Goal: Transaction & Acquisition: Purchase product/service

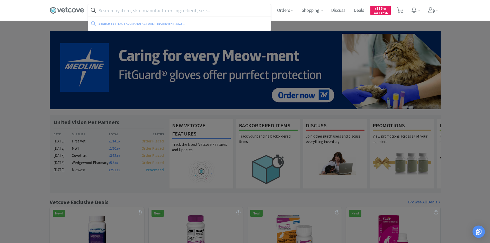
click at [132, 12] on input "text" at bounding box center [179, 10] width 182 height 12
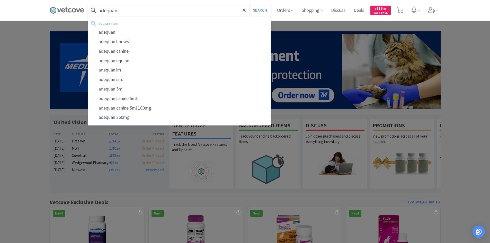
type input "adequan"
click at [249, 4] on button "Search" at bounding box center [259, 10] width 21 height 12
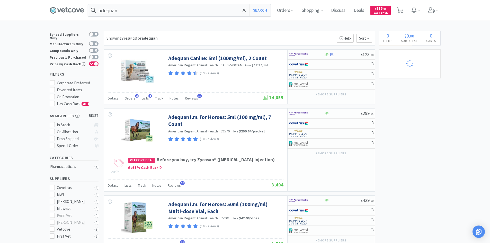
select select "2"
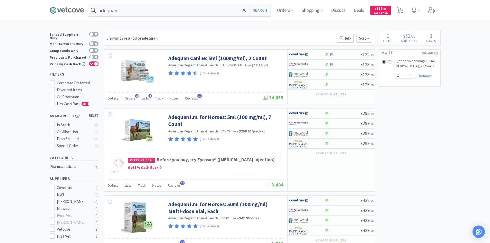
select select "2"
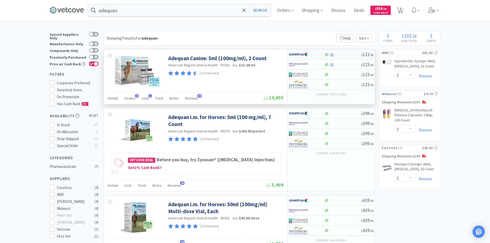
click at [302, 57] on img at bounding box center [298, 55] width 19 height 8
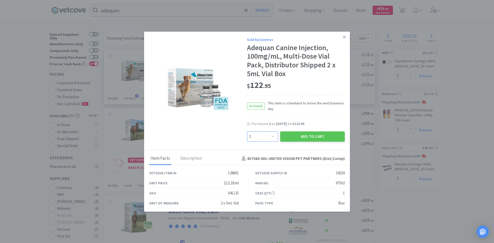
click at [271, 136] on select "Enter Quantity 1 2 3 4 5 6 7 8 9 10 11 12 13 14 15 16 17 18 19 20 Enter Quantity" at bounding box center [262, 136] width 31 height 10
click at [247, 131] on select "Enter Quantity 1 2 3 4 5 6 7 8 9 10 11 12 13 14 15 16 17 18 19 20 Enter Quantity" at bounding box center [262, 136] width 31 height 10
click at [273, 137] on select "Enter Quantity 1 2 3 4 5 6 7 8 9 10 11 12 13 14 15 16 17 18 19 20 Enter Quantity" at bounding box center [262, 136] width 31 height 10
select select "4"
click at [247, 131] on select "Enter Quantity 1 2 3 4 5 6 7 8 9 10 11 12 13 14 15 16 17 18 19 20 Enter Quantity" at bounding box center [262, 136] width 31 height 10
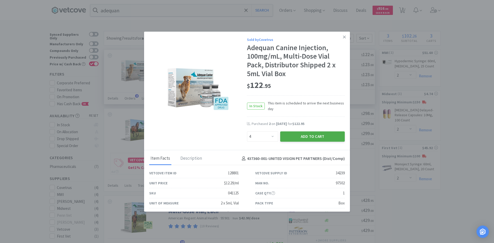
click at [294, 136] on button "Add to Cart" at bounding box center [312, 136] width 65 height 10
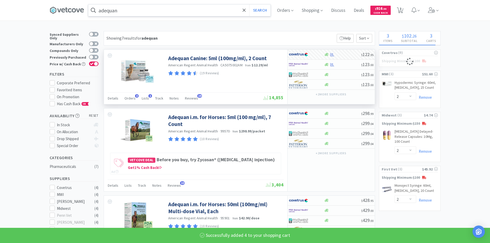
select select "4"
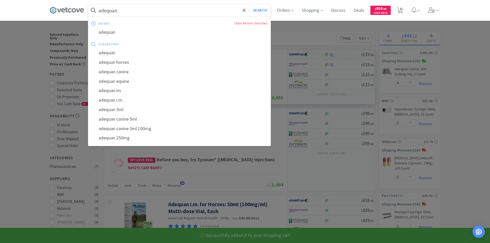
click at [208, 12] on input "adequan" at bounding box center [179, 10] width 182 height 12
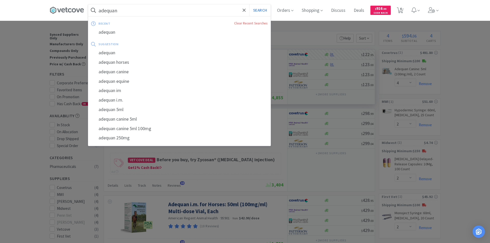
click at [174, 12] on input "adequan" at bounding box center [179, 10] width 182 height 12
type input "a"
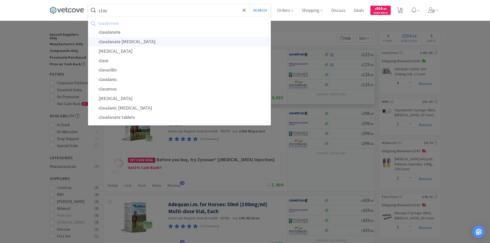
click at [142, 42] on div "clavulanate [MEDICAL_DATA]" at bounding box center [179, 42] width 182 height 10
type input "clavulanate [MEDICAL_DATA]"
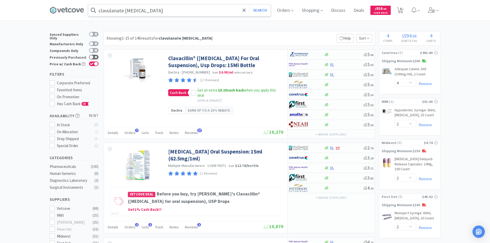
click at [95, 56] on icon at bounding box center [96, 57] width 3 height 3
checkbox input "true"
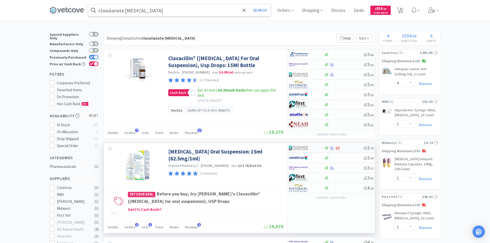
click at [318, 148] on div at bounding box center [306, 148] width 35 height 9
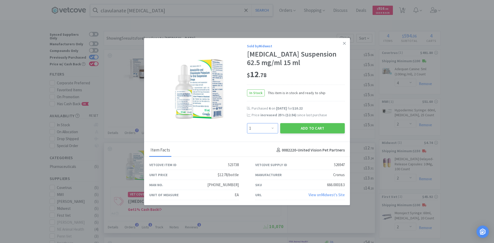
click at [273, 131] on select "Enter Quantity 1 2 3 4 5 6 7 8 9 10 11 12 13 14 15 16 17 18 19 20 Enter Quantity" at bounding box center [262, 128] width 31 height 10
click at [247, 127] on select "Enter Quantity 1 2 3 4 5 6 7 8 9 10 11 12 13 14 15 16 17 18 19 20 Enter Quantity" at bounding box center [262, 128] width 31 height 10
drag, startPoint x: 269, startPoint y: 133, endPoint x: 269, endPoint y: 128, distance: 4.9
click at [269, 133] on select "Enter Quantity 1 2 3 4 5 6 7 8 9 10 11 12 13 14 15 16 17 18 19 20 Enter Quantity" at bounding box center [262, 128] width 31 height 10
select select "8"
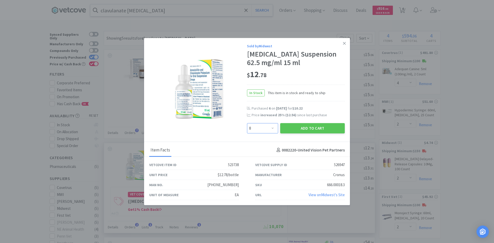
click at [247, 127] on select "Enter Quantity 1 2 3 4 5 6 7 8 9 10 11 12 13 14 15 16 17 18 19 20 Enter Quantity" at bounding box center [262, 128] width 31 height 10
click at [288, 133] on button "Add to Cart" at bounding box center [312, 128] width 65 height 10
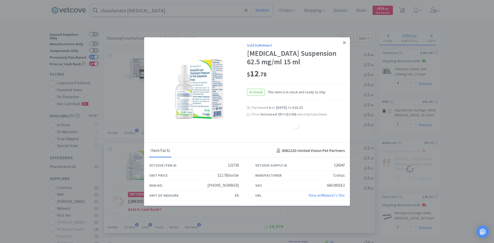
select select "8"
select select "2"
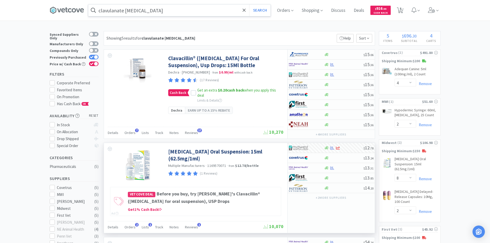
click at [164, 7] on input "clavulanate [MEDICAL_DATA]" at bounding box center [179, 10] width 182 height 12
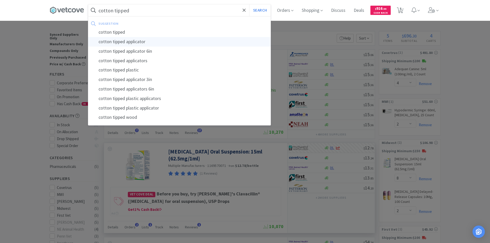
click at [143, 40] on div "cotton tipped applicator" at bounding box center [179, 42] width 182 height 10
type input "cotton tipped applicator"
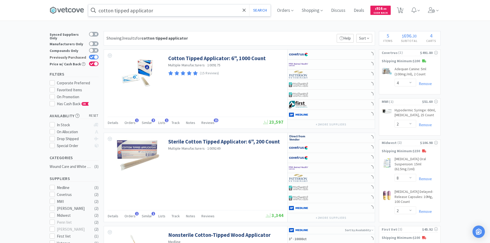
click at [90, 56] on icon at bounding box center [92, 57] width 4 height 3
checkbox input "false"
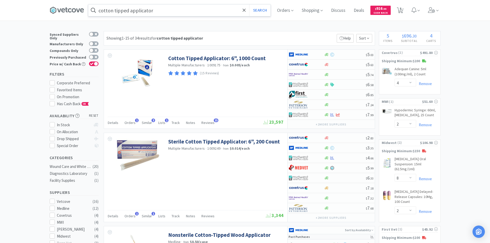
click at [102, 11] on input "cotton tipped applicator" at bounding box center [179, 10] width 182 height 12
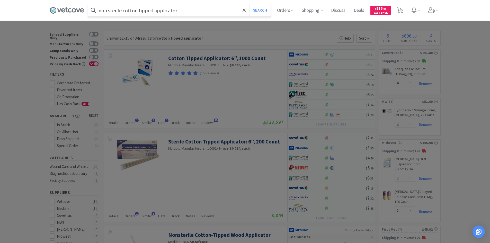
click at [249, 4] on button "Search" at bounding box center [259, 10] width 21 height 12
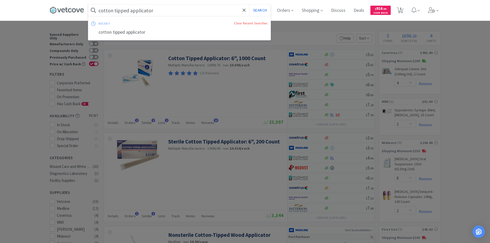
click at [159, 10] on input "cotton tipped applicator" at bounding box center [179, 10] width 182 height 12
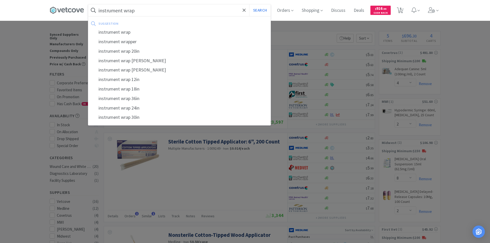
type input "instrument wrap"
click at [249, 4] on button "Search" at bounding box center [259, 10] width 21 height 12
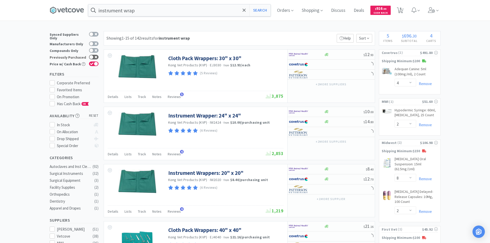
click at [92, 55] on div at bounding box center [91, 57] width 4 height 4
checkbox input "true"
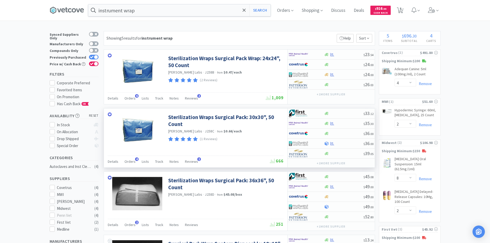
scroll to position [129, 0]
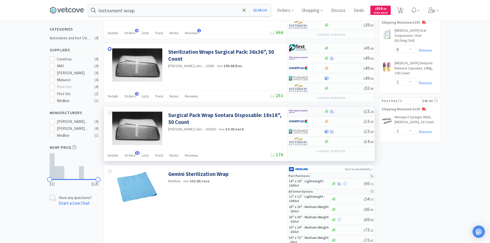
click at [306, 110] on img at bounding box center [298, 112] width 19 height 8
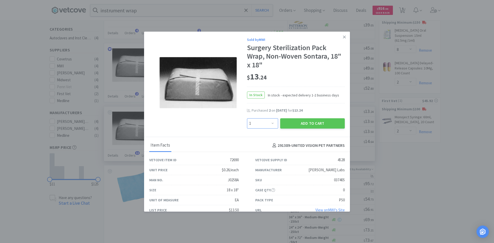
click at [263, 125] on select "Enter Quantity 1 2 3 4 5 6 7 8 9 10 11 12 13 14 15 16 17 18 19 20 Enter Quantity" at bounding box center [262, 123] width 31 height 10
select select "2"
click at [247, 118] on select "Enter Quantity 1 2 3 4 5 6 7 8 9 10 11 12 13 14 15 16 17 18 19 20 Enter Quantity" at bounding box center [262, 123] width 31 height 10
click at [295, 121] on button "Add to Cart" at bounding box center [312, 123] width 65 height 10
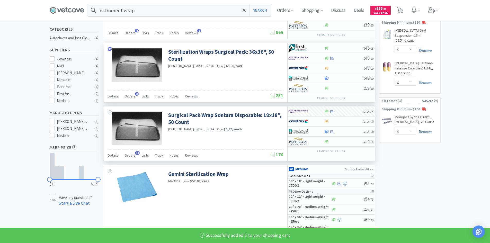
select select "2"
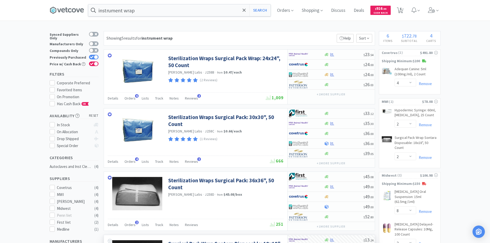
drag, startPoint x: 287, startPoint y: 7, endPoint x: 273, endPoint y: 14, distance: 15.4
click at [287, 7] on span "Orders" at bounding box center [285, 10] width 21 height 21
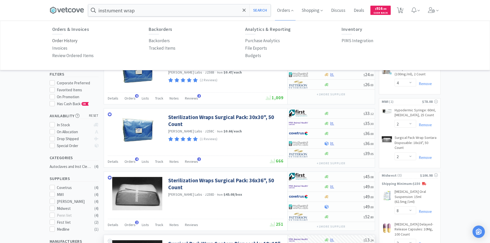
click at [60, 42] on p "Order History" at bounding box center [64, 40] width 25 height 7
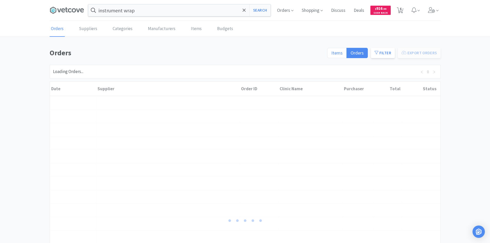
click at [336, 53] on span "Items" at bounding box center [336, 53] width 11 height 6
click at [331, 55] on input "Items" at bounding box center [331, 55] width 0 height 0
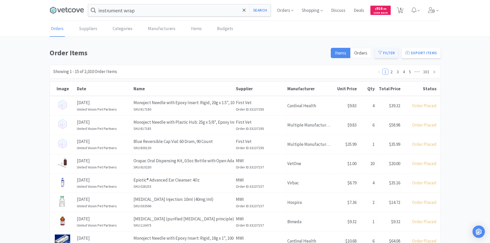
click at [388, 52] on button "Filter" at bounding box center [387, 53] width 24 height 10
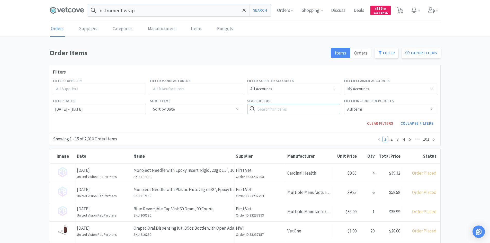
click at [319, 107] on input "text" at bounding box center [293, 109] width 93 height 10
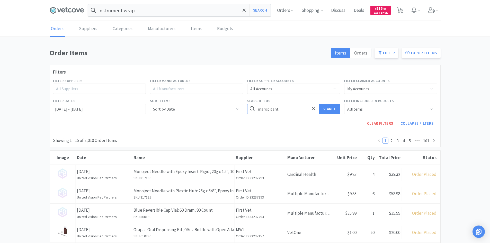
type input "maropitant"
click at [319, 104] on button "Search" at bounding box center [329, 109] width 21 height 10
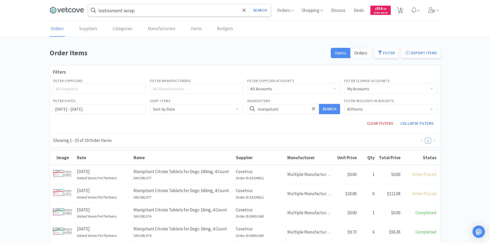
click at [172, 10] on input "instrument wrap" at bounding box center [179, 10] width 182 height 12
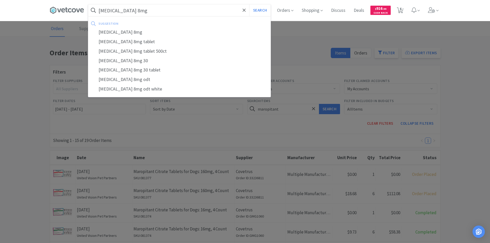
type input "[MEDICAL_DATA] 8mg"
click at [249, 4] on button "Search" at bounding box center [259, 10] width 21 height 12
select select "4"
select select "2"
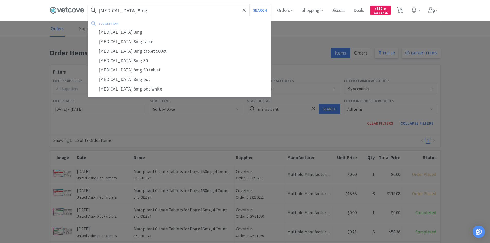
select select "8"
select select "2"
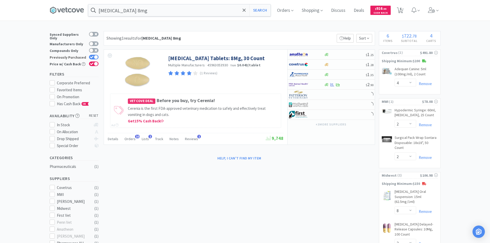
click at [95, 55] on div at bounding box center [96, 57] width 4 height 4
checkbox input "false"
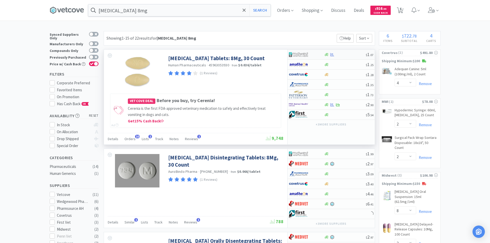
click at [318, 54] on div at bounding box center [306, 54] width 35 height 9
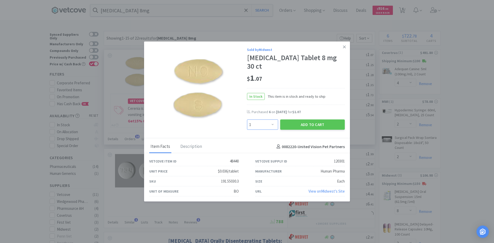
click at [273, 120] on select "Enter Quantity 1 2 3 4 5 6 7 8 9 10 11 12 13 14 15 16 17 18 19 20 Enter Quantity" at bounding box center [262, 125] width 31 height 10
select select "3"
click at [247, 120] on select "Enter Quantity 1 2 3 4 5 6 7 8 9 10 11 12 13 14 15 16 17 18 19 20 Enter Quantity" at bounding box center [262, 125] width 31 height 10
click at [302, 125] on button "Add to Cart" at bounding box center [312, 125] width 65 height 10
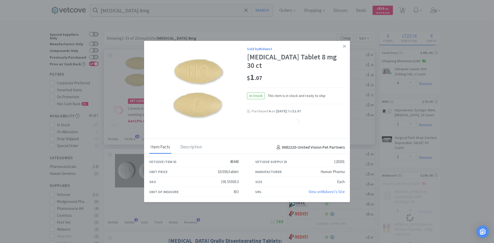
select select "3"
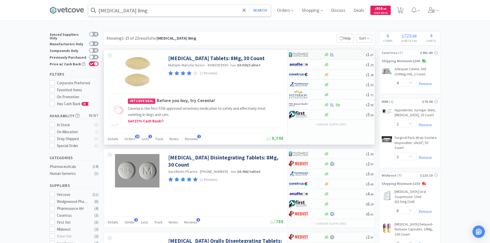
click at [132, 11] on input "[MEDICAL_DATA] 8mg" at bounding box center [179, 10] width 182 height 12
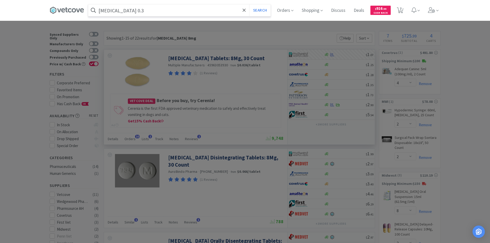
type input "[MEDICAL_DATA] 0.3"
click at [249, 4] on button "Search" at bounding box center [259, 10] width 21 height 12
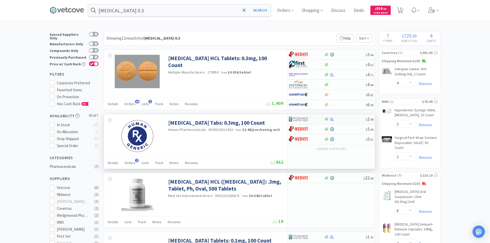
click at [316, 120] on div at bounding box center [303, 119] width 28 height 9
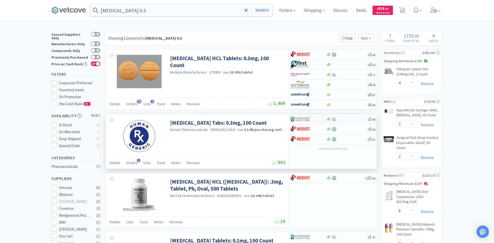
select select "1"
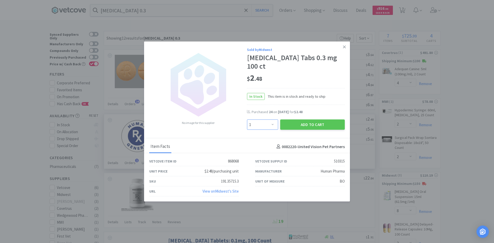
click at [262, 123] on select "Enter Quantity 1 2 3 4 5 6 7 8 9 10 11 12 13 14 15 16 17 18 19 20 Enter Quantity" at bounding box center [262, 125] width 31 height 10
type input "24"
click at [297, 120] on button "Add to Cart" at bounding box center [312, 124] width 65 height 10
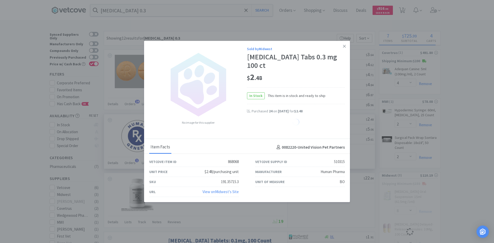
select select "2"
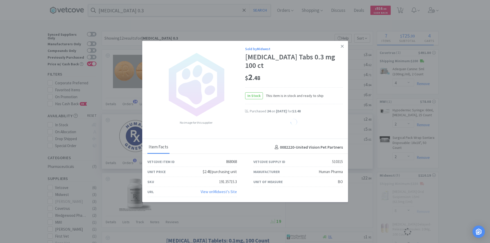
select select "24"
select select "3"
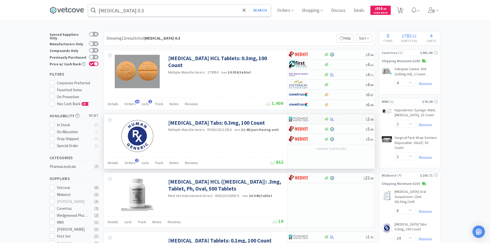
click at [149, 10] on input "[MEDICAL_DATA] 0.3" at bounding box center [179, 10] width 182 height 12
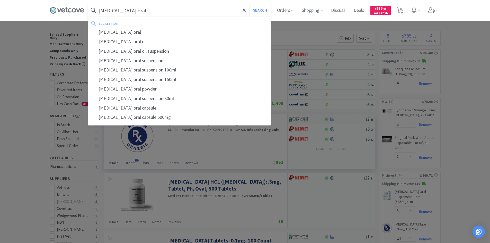
type input "[MEDICAL_DATA] oral"
click at [249, 4] on button "Search" at bounding box center [259, 10] width 21 height 12
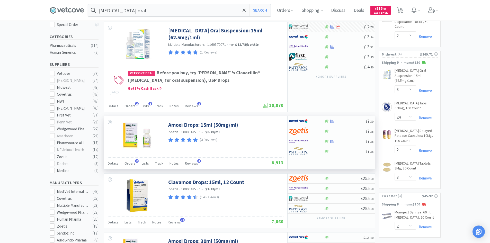
scroll to position [129, 0]
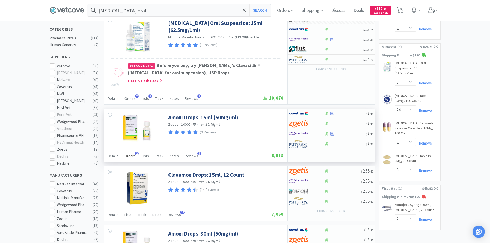
click at [130, 155] on span "Orders" at bounding box center [129, 156] width 11 height 5
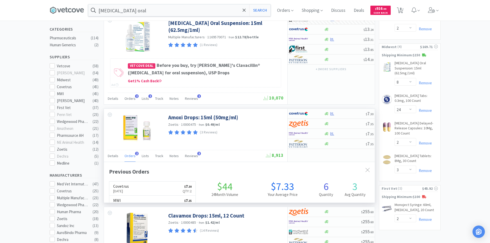
scroll to position [133, 271]
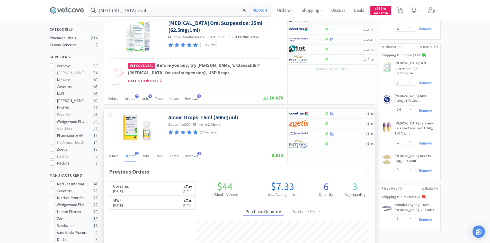
click at [130, 155] on span "Orders" at bounding box center [129, 156] width 11 height 5
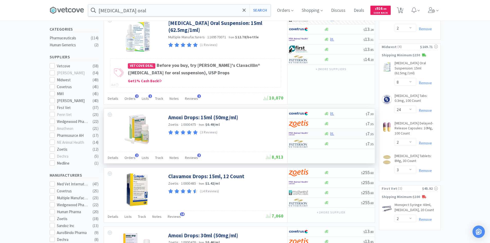
click at [318, 135] on div at bounding box center [306, 133] width 35 height 9
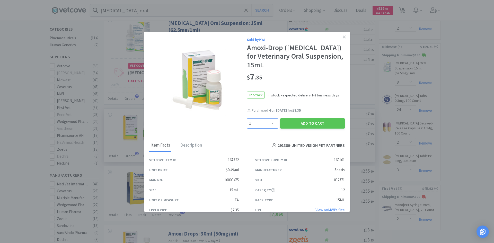
click at [269, 122] on select "Enter Quantity 1 2 3 4 5 6 7 8 9 10 11 12 13 14 15 16 17 18 19 20 Enter Quantity" at bounding box center [262, 123] width 31 height 10
select select "4"
click at [247, 118] on select "Enter Quantity 1 2 3 4 5 6 7 8 9 10 11 12 13 14 15 16 17 18 19 20 Enter Quantity" at bounding box center [262, 123] width 31 height 10
click at [298, 124] on button "Add to Cart" at bounding box center [312, 123] width 65 height 10
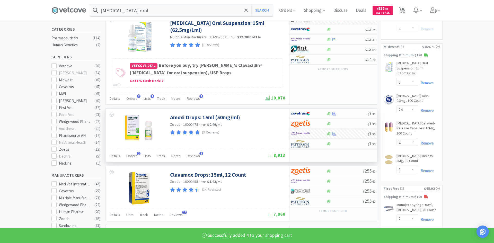
select select "2"
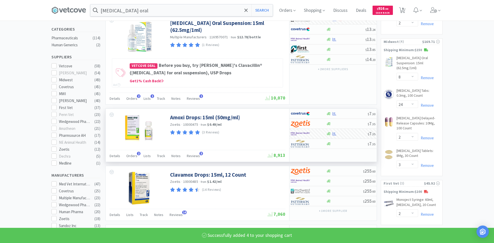
select select "4"
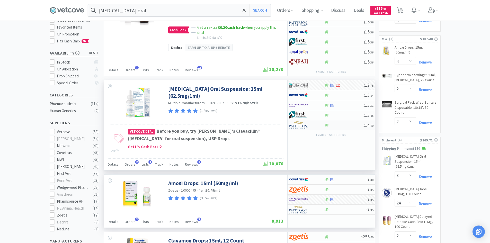
scroll to position [0, 0]
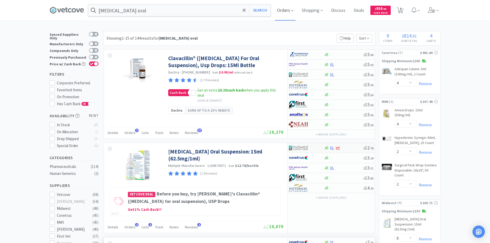
click at [290, 10] on span "Orders" at bounding box center [285, 10] width 21 height 21
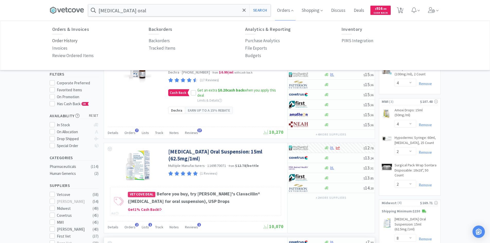
click at [69, 40] on p "Order History" at bounding box center [64, 40] width 25 height 7
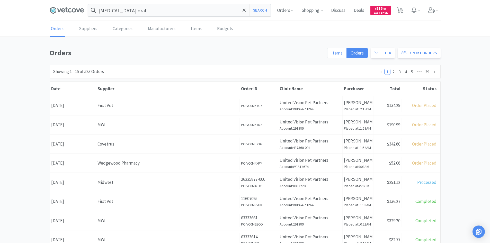
click at [337, 53] on span "Items" at bounding box center [336, 53] width 11 height 6
click at [331, 55] on input "Items" at bounding box center [331, 55] width 0 height 0
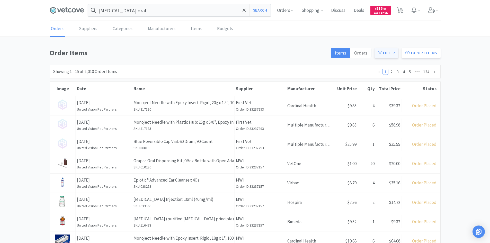
click at [380, 52] on icon at bounding box center [380, 53] width 4 height 4
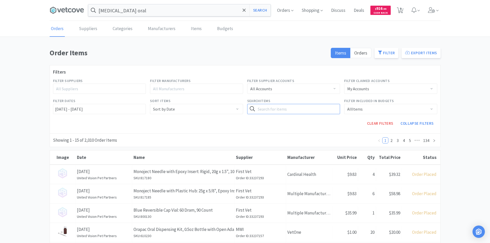
click at [282, 106] on input "text" at bounding box center [293, 109] width 93 height 10
type input "[MEDICAL_DATA]"
click at [319, 104] on button "Search" at bounding box center [329, 109] width 21 height 10
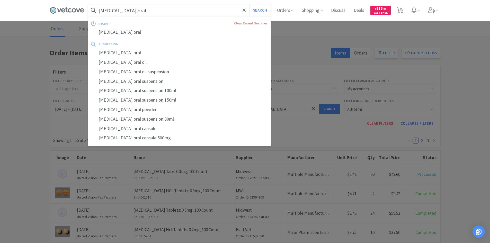
click at [173, 11] on input "[MEDICAL_DATA] oral" at bounding box center [179, 10] width 182 height 12
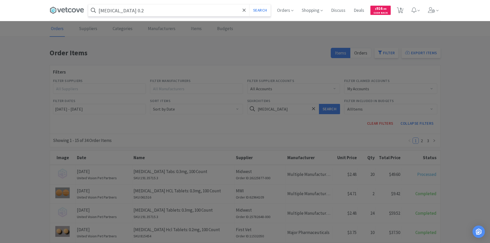
type input "[MEDICAL_DATA] 0.2"
click at [249, 4] on button "Search" at bounding box center [259, 10] width 21 height 12
select select "4"
select select "2"
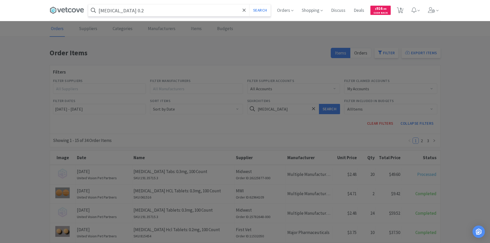
select select "2"
select select "8"
select select "24"
select select "2"
select select "3"
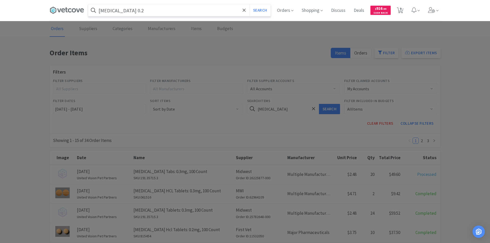
select select "2"
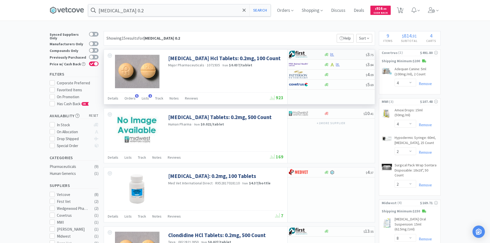
click at [316, 53] on div at bounding box center [303, 54] width 28 height 9
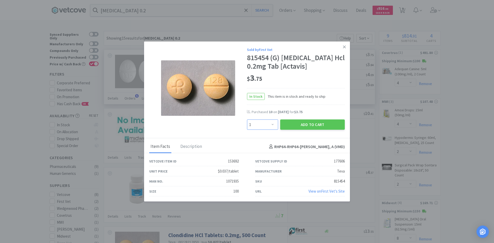
click at [276, 124] on select "Enter Quantity 1 2 3 4 5 6 7 8 9 10 11 12 13 14 15 16 17 18 19 20 Enter Quantity" at bounding box center [262, 125] width 31 height 10
select select "20"
click at [247, 120] on select "Enter Quantity 1 2 3 4 5 6 7 8 9 10 11 12 13 14 15 16 17 18 19 20 Enter Quantity" at bounding box center [262, 125] width 31 height 10
click at [284, 124] on button "Add to Cart" at bounding box center [312, 125] width 65 height 10
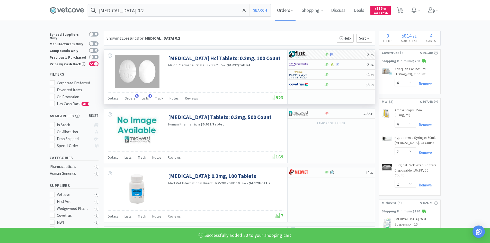
select select "20"
select select "2"
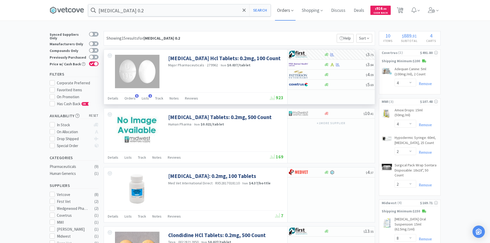
click at [286, 6] on span "Orders" at bounding box center [285, 10] width 21 height 21
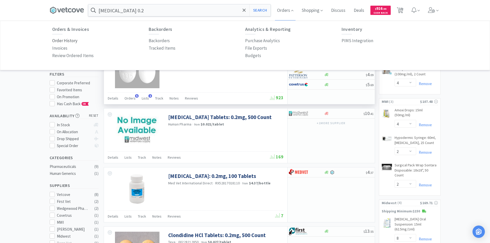
click at [71, 41] on p "Order History" at bounding box center [64, 40] width 25 height 7
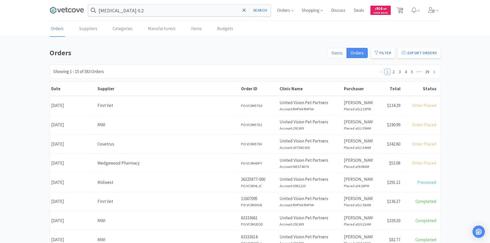
click at [334, 54] on span "Items" at bounding box center [336, 53] width 11 height 6
click at [331, 55] on input "Items" at bounding box center [331, 55] width 0 height 0
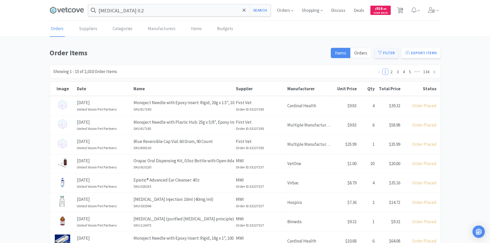
click at [387, 51] on button "Filter" at bounding box center [387, 53] width 24 height 10
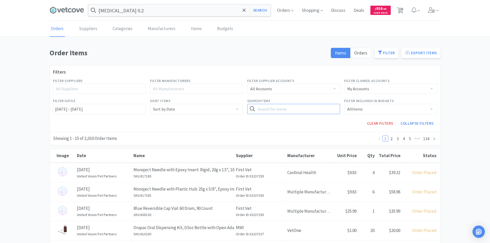
click at [291, 110] on input "text" at bounding box center [293, 109] width 93 height 10
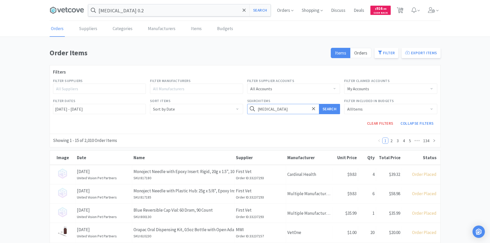
type input "[MEDICAL_DATA]"
click at [319, 104] on button "Search" at bounding box center [329, 109] width 21 height 10
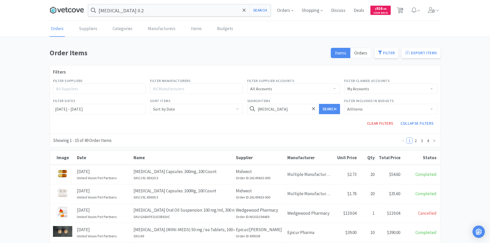
click at [68, 8] on icon at bounding box center [67, 10] width 34 height 8
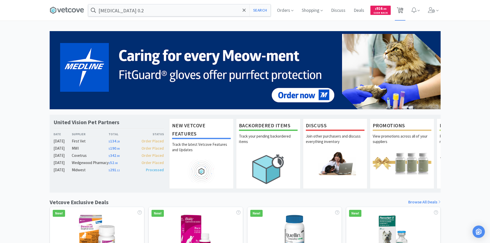
click at [403, 11] on span "10" at bounding box center [401, 8] width 4 height 21
select select "4"
select select "2"
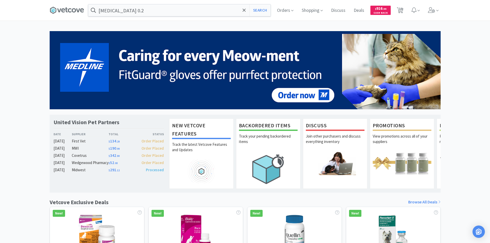
select select "8"
select select "24"
select select "2"
select select "3"
select select "20"
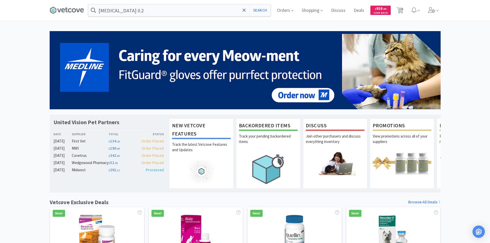
select select "2"
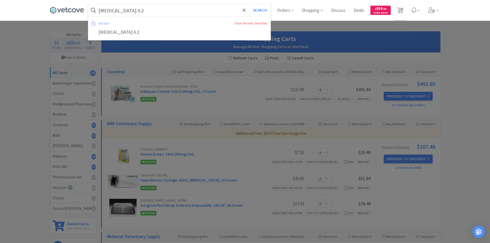
click at [165, 8] on input "[MEDICAL_DATA] 0.2" at bounding box center [179, 10] width 182 height 12
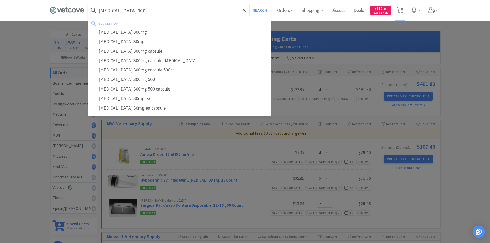
type input "[MEDICAL_DATA] 300"
click at [249, 4] on button "Search" at bounding box center [259, 10] width 21 height 12
select select "4"
select select "2"
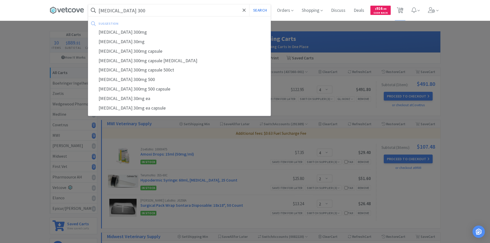
select select "2"
select select "8"
select select "24"
select select "2"
select select "3"
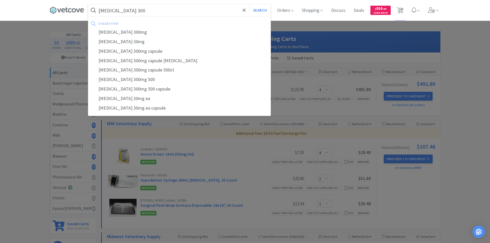
select select "20"
select select "2"
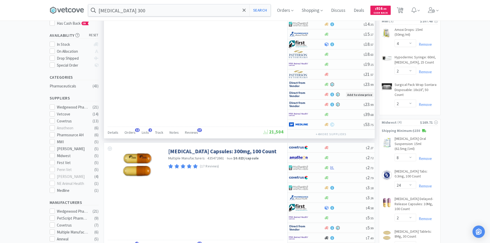
scroll to position [154, 0]
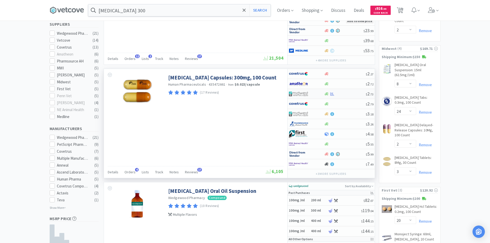
click at [319, 93] on div at bounding box center [306, 94] width 35 height 9
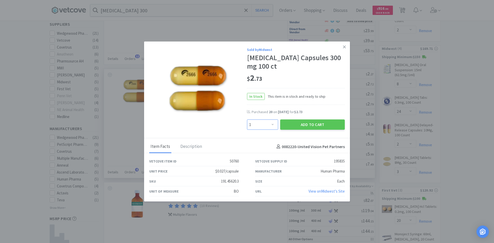
click at [261, 127] on select "Enter Quantity 1 2 3 4 5 6 7 8 9 10 11 12 13 14 15 16 17 18 19 20 Enter Quantity" at bounding box center [262, 125] width 31 height 10
click at [269, 126] on select "Enter Quantity 1 2 3 4 5 6 7 8 9 10 11 12 13 14 15 16 17 18 19 20 Enter Quantity" at bounding box center [262, 125] width 31 height 10
select select "20"
click at [247, 120] on select "Enter Quantity 1 2 3 4 5 6 7 8 9 10 11 12 13 14 15 16 17 18 19 20 Enter Quantity" at bounding box center [262, 125] width 31 height 10
click at [314, 122] on button "Add to Cart" at bounding box center [312, 125] width 65 height 10
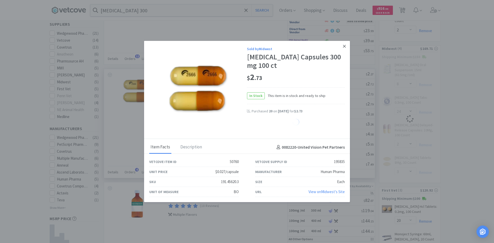
select select "20"
select select "2"
select select "3"
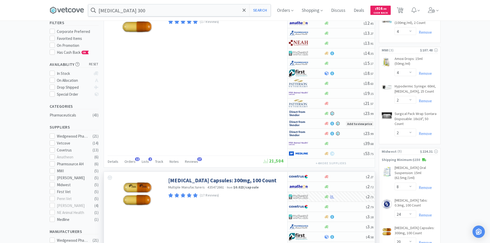
scroll to position [0, 0]
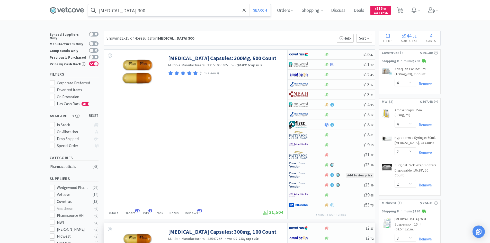
click at [146, 10] on input "[MEDICAL_DATA] 300" at bounding box center [179, 10] width 182 height 12
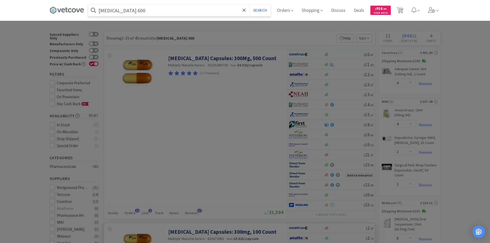
type input "[MEDICAL_DATA] 600"
click at [249, 4] on button "Search" at bounding box center [259, 10] width 21 height 12
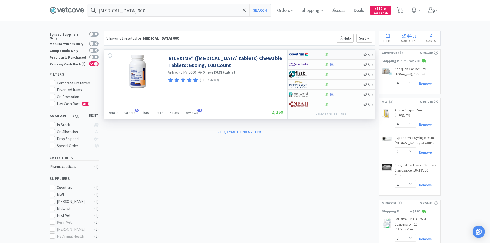
click at [312, 52] on div at bounding box center [303, 54] width 28 height 9
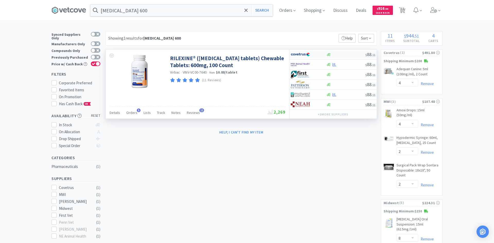
select select "1"
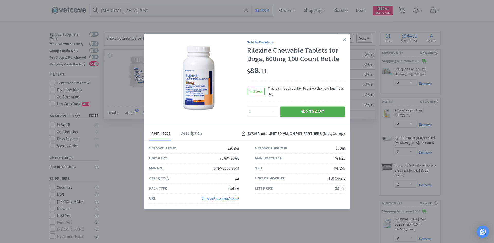
click at [294, 113] on button "Add to Cart" at bounding box center [312, 112] width 65 height 10
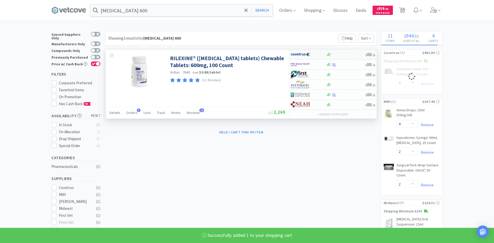
select select "1"
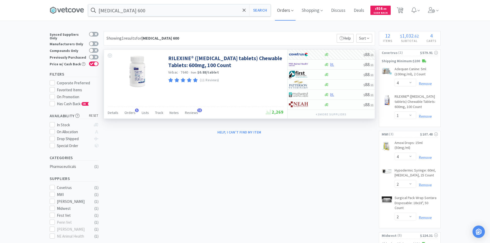
click at [289, 9] on span "Orders" at bounding box center [285, 10] width 21 height 21
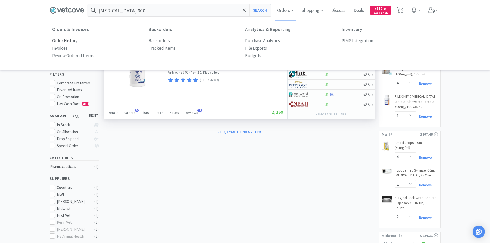
click at [69, 38] on p "Order History" at bounding box center [64, 40] width 25 height 7
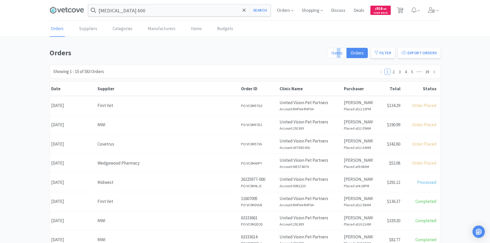
click at [339, 51] on span "Items" at bounding box center [336, 53] width 11 height 6
click at [338, 50] on span "Items" at bounding box center [336, 53] width 11 height 6
click at [331, 55] on input "Items" at bounding box center [331, 55] width 0 height 0
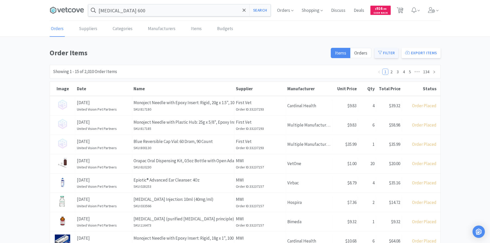
click at [386, 52] on button "Filter" at bounding box center [387, 53] width 24 height 10
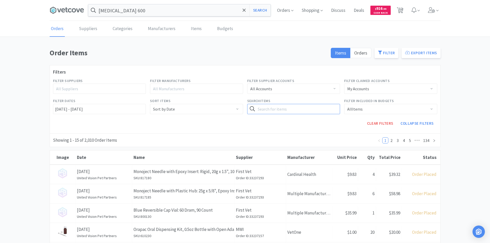
click at [285, 107] on input "text" at bounding box center [293, 109] width 93 height 10
type input "[MEDICAL_DATA]"
click at [319, 104] on button "Search" at bounding box center [329, 109] width 21 height 10
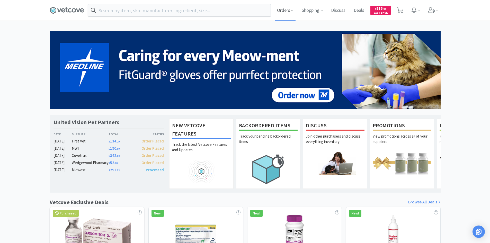
click at [287, 11] on span "Orders" at bounding box center [285, 10] width 21 height 21
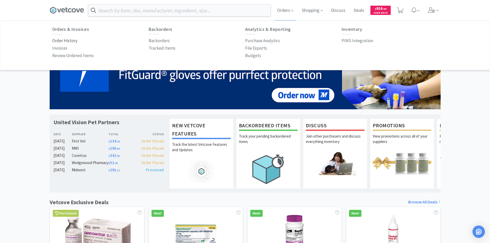
click at [64, 42] on p "Order History" at bounding box center [64, 40] width 25 height 7
